Goal: Find specific page/section: Find specific page/section

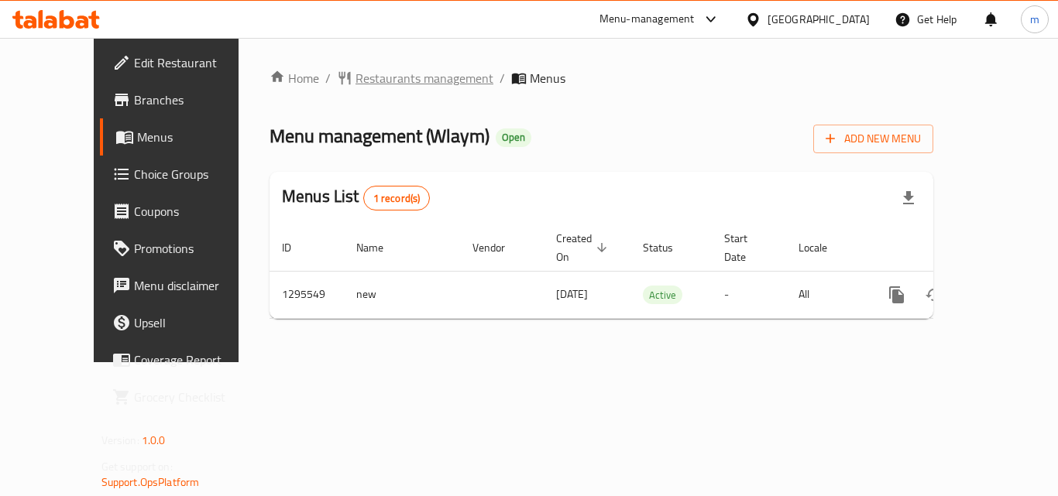
click at [411, 77] on span "Restaurants management" at bounding box center [424, 78] width 138 height 19
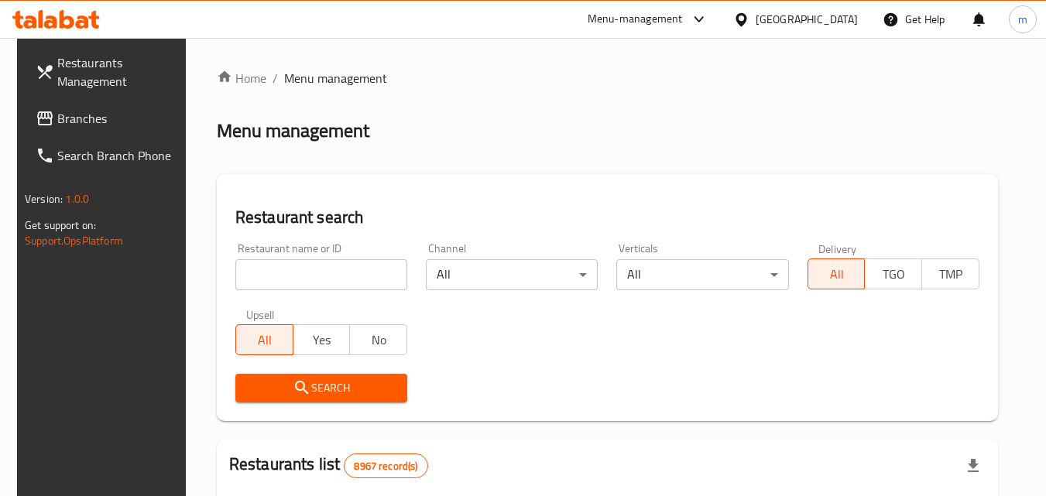
click at [288, 269] on input "search" at bounding box center [321, 274] width 172 height 31
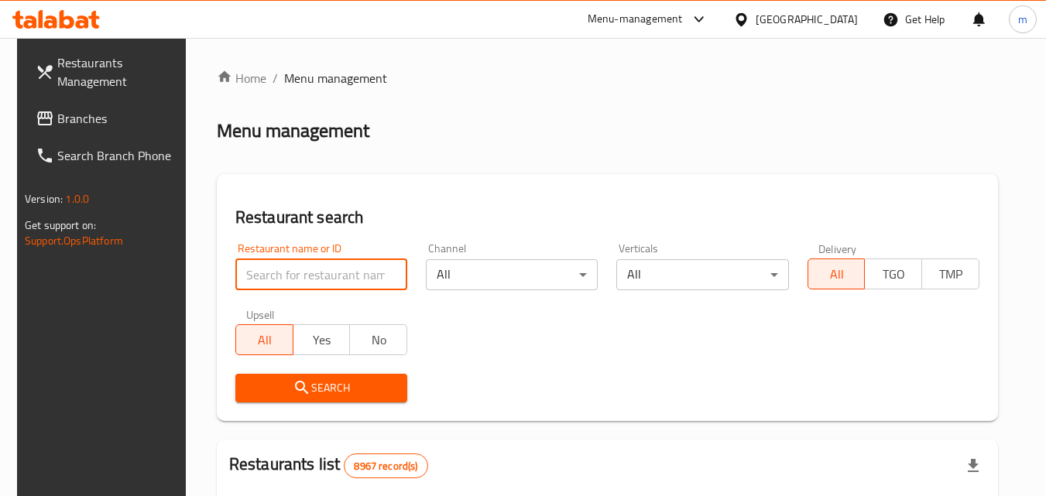
paste input "699776"
type input "699776"
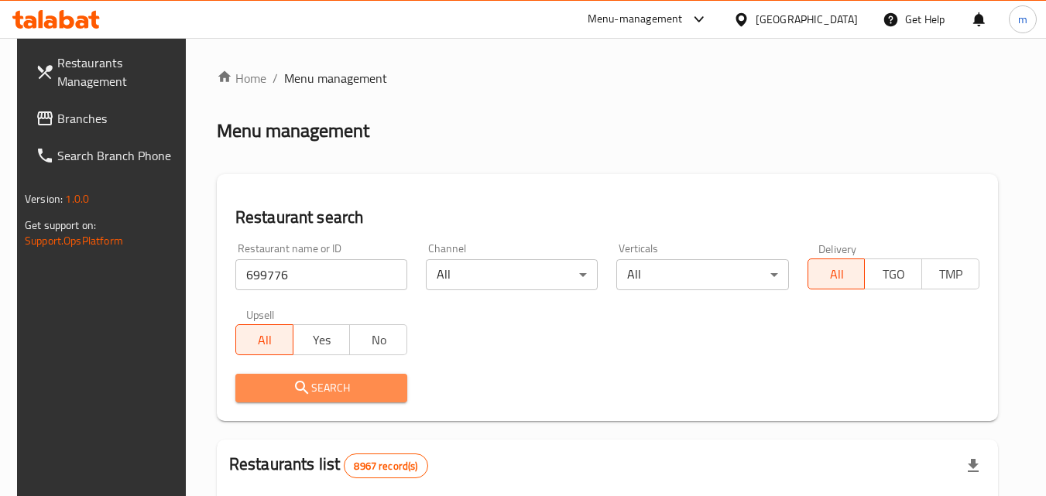
click at [308, 379] on span "Search" at bounding box center [321, 388] width 147 height 19
click at [308, 378] on div at bounding box center [523, 248] width 1046 height 496
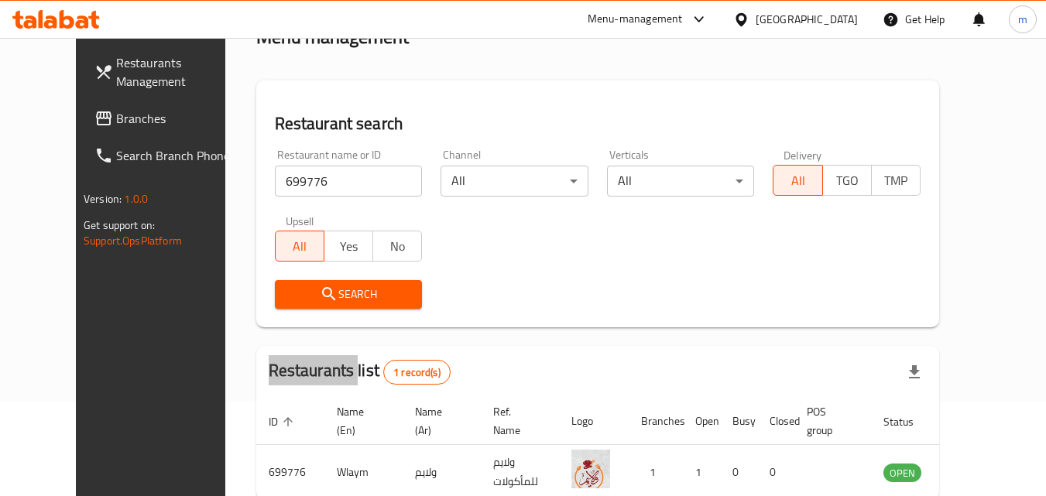
scroll to position [181, 0]
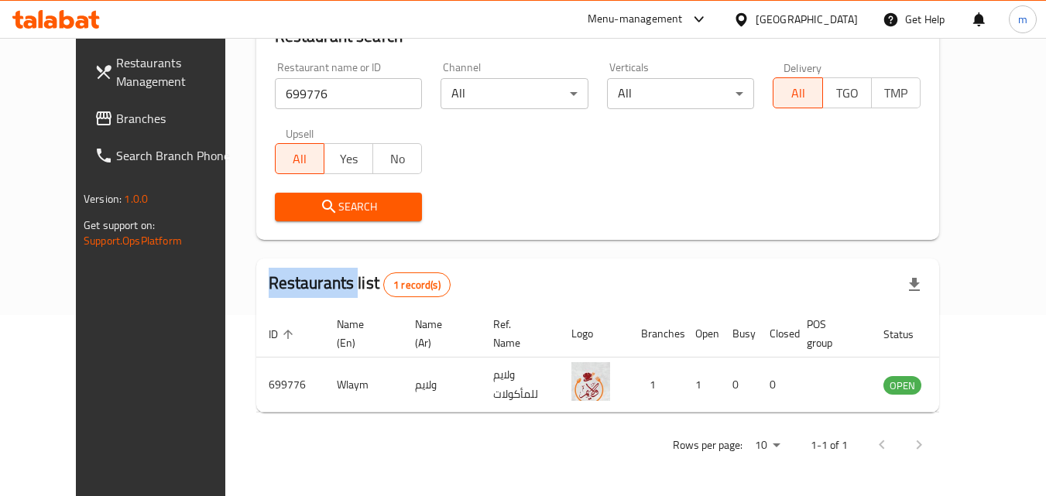
click at [747, 16] on icon at bounding box center [741, 18] width 11 height 13
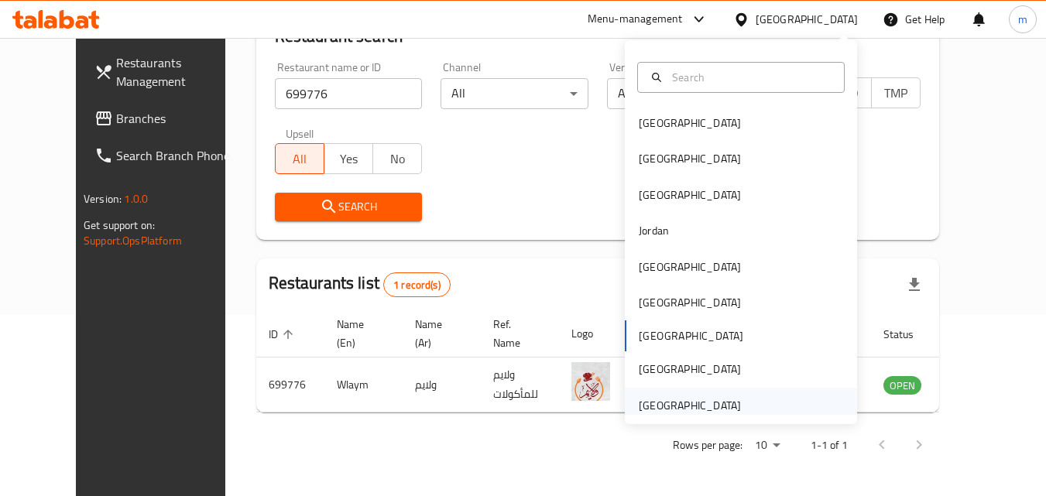
click at [678, 401] on div "[GEOGRAPHIC_DATA]" at bounding box center [690, 405] width 102 height 17
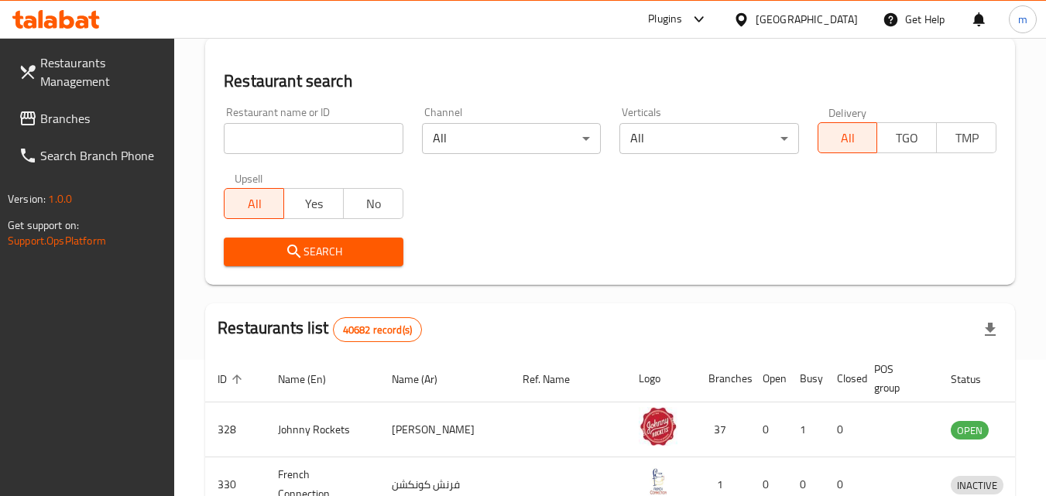
scroll to position [181, 0]
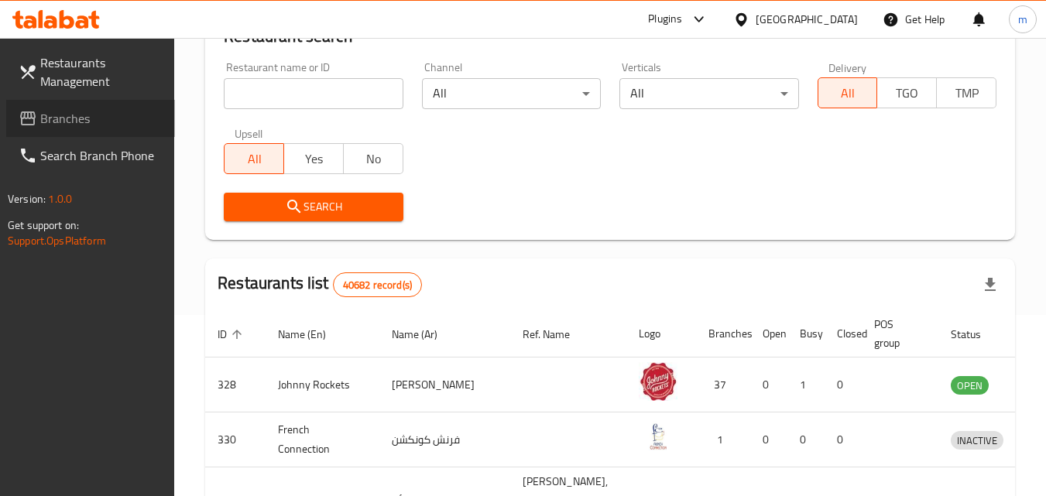
click at [83, 118] on span "Branches" at bounding box center [101, 118] width 122 height 19
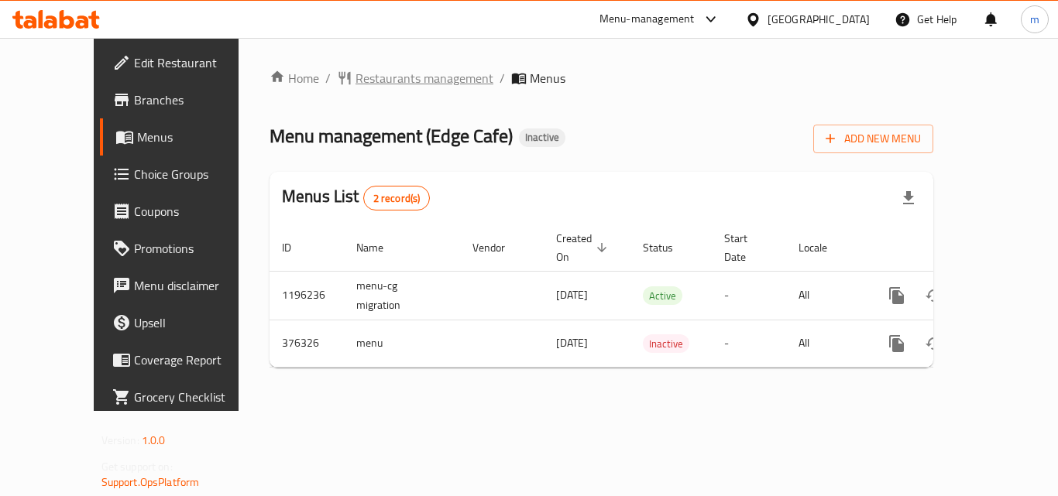
click at [390, 75] on span "Restaurants management" at bounding box center [424, 78] width 138 height 19
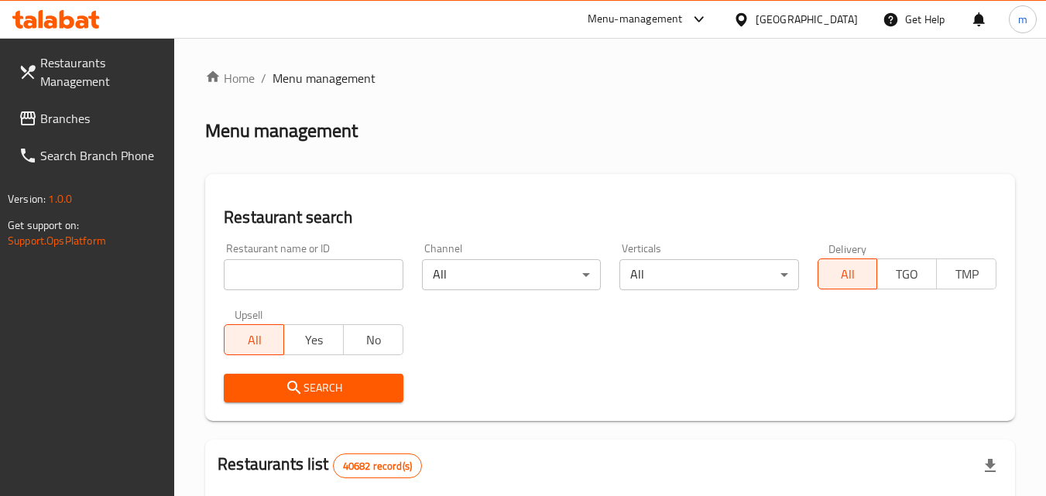
click at [331, 275] on input "search" at bounding box center [313, 274] width 179 height 31
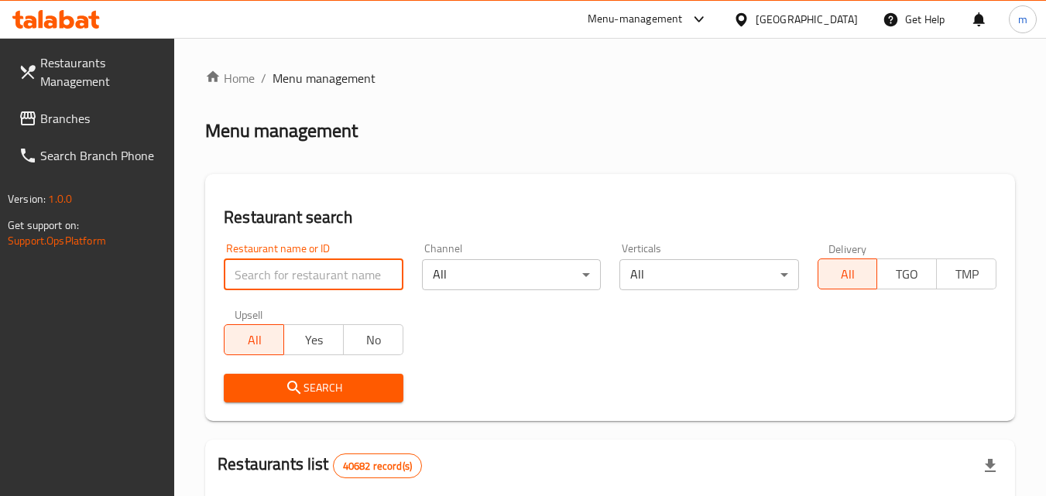
paste input "631207"
type input "631207"
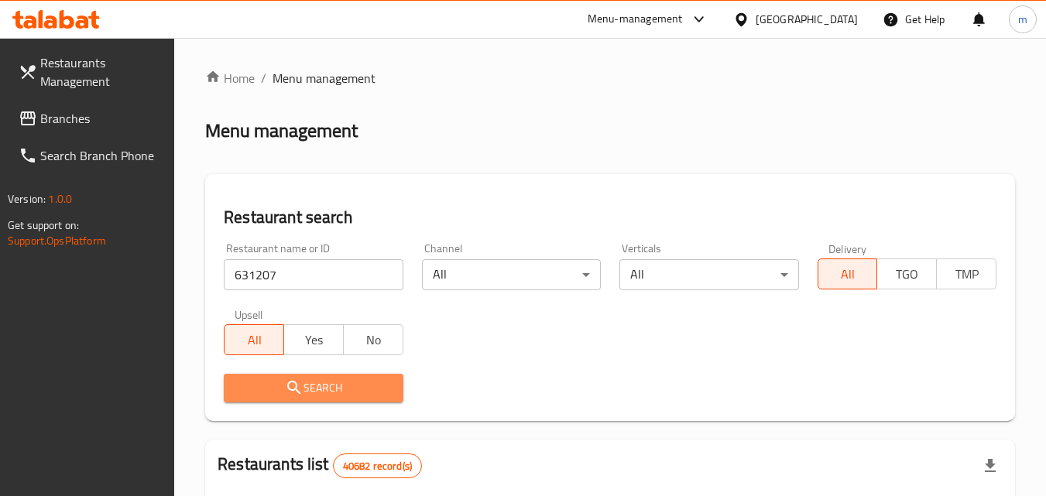
click at [321, 382] on span "Search" at bounding box center [313, 388] width 154 height 19
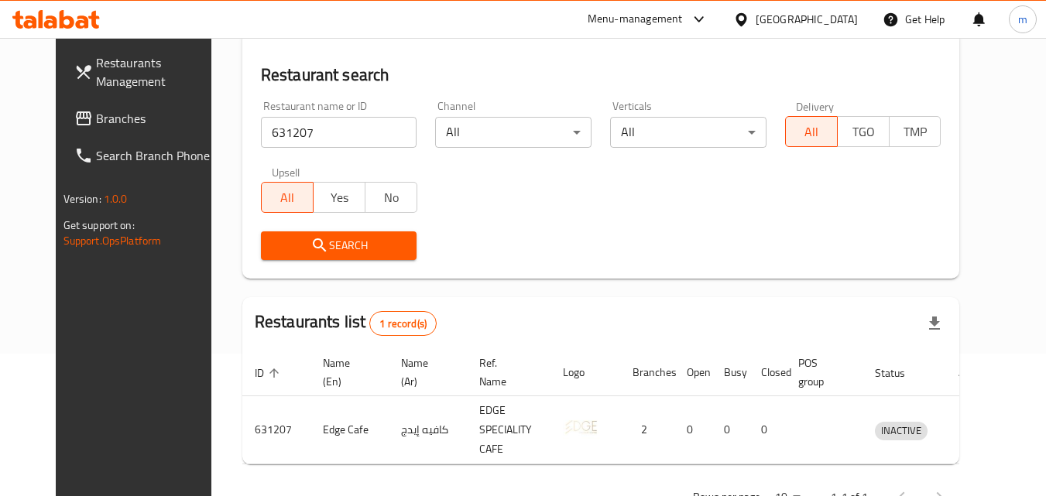
scroll to position [194, 0]
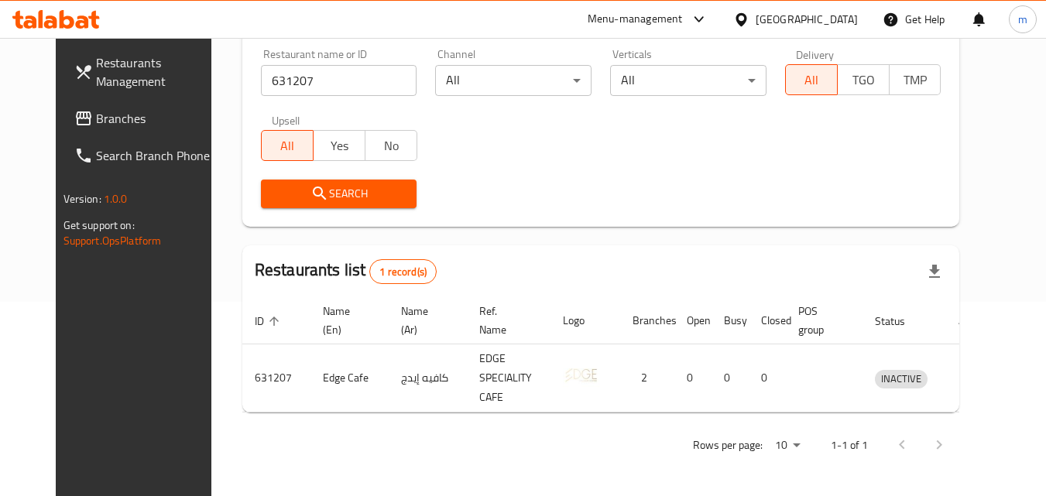
click at [84, 25] on icon at bounding box center [56, 19] width 88 height 19
